Goal: Task Accomplishment & Management: Manage account settings

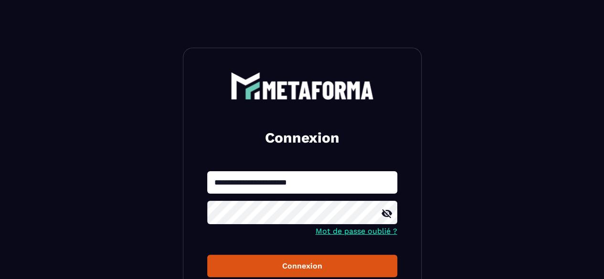
click at [387, 218] on icon at bounding box center [386, 213] width 11 height 11
click at [386, 217] on icon at bounding box center [386, 213] width 10 height 7
click at [281, 260] on button "Connexion" at bounding box center [302, 266] width 190 height 22
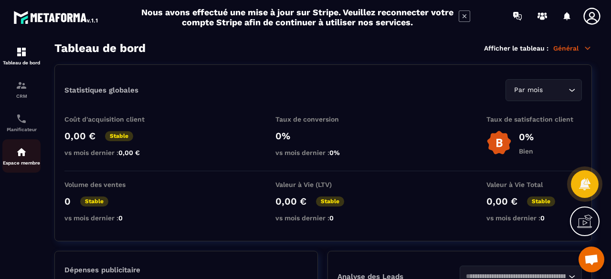
click at [29, 159] on div "Espace membre" at bounding box center [21, 155] width 38 height 19
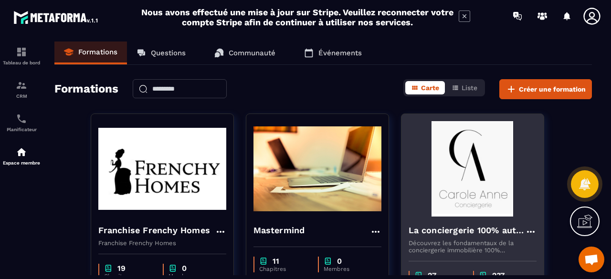
click at [495, 168] on img at bounding box center [472, 168] width 128 height 95
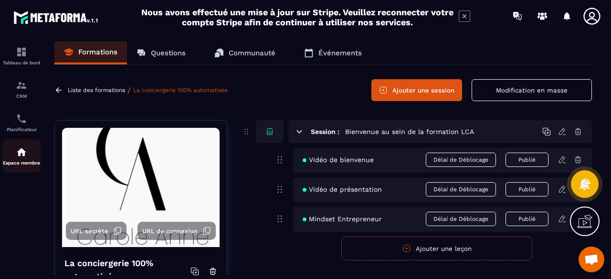
click at [26, 154] on img at bounding box center [21, 151] width 11 height 11
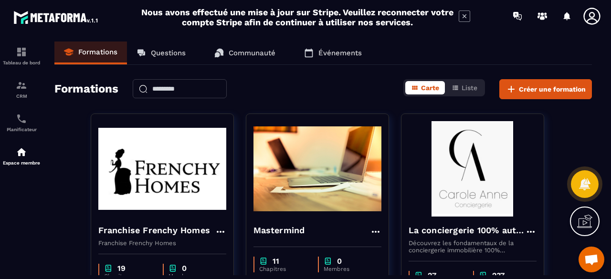
click at [464, 16] on icon at bounding box center [463, 15] width 11 height 11
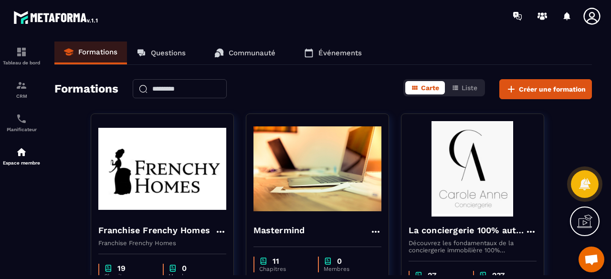
click at [227, 87] on input "text" at bounding box center [180, 88] width 94 height 19
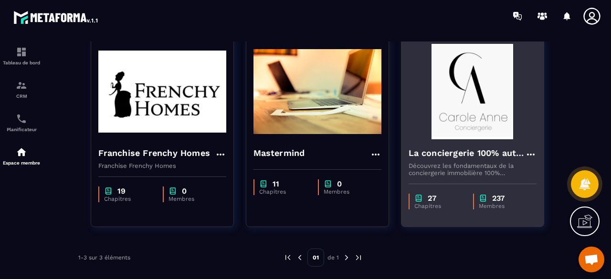
click at [480, 105] on img at bounding box center [472, 91] width 128 height 95
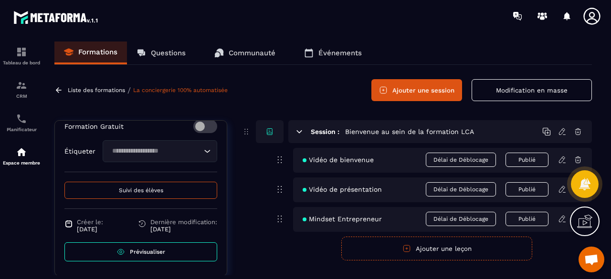
scroll to position [393, 0]
click at [161, 192] on button "Suivi des élèves" at bounding box center [140, 190] width 153 height 17
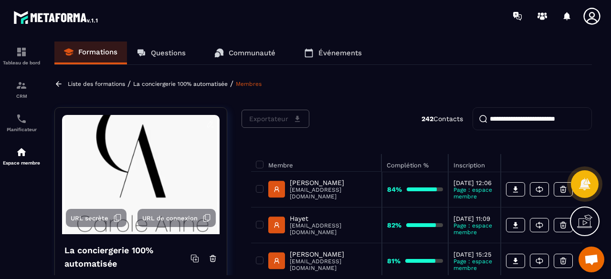
click at [491, 121] on input "search" at bounding box center [531, 118] width 119 height 23
paste input "**********"
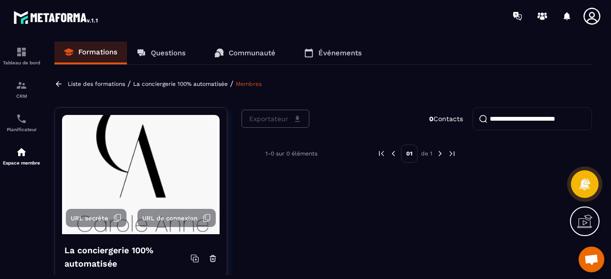
click at [526, 118] on input "**********" at bounding box center [531, 118] width 119 height 23
paste input "*"
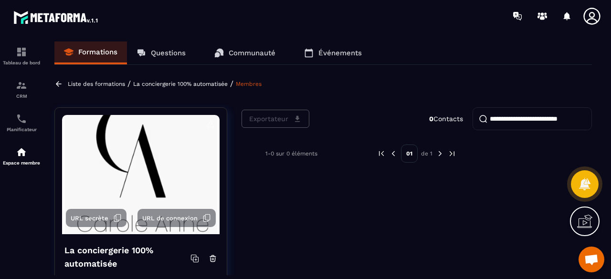
type input "**********"
